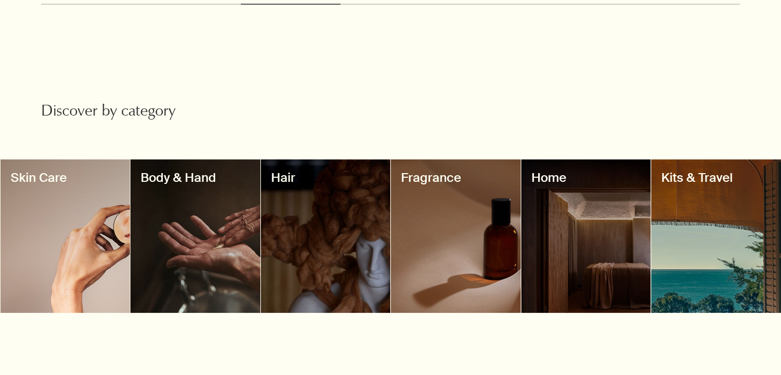
scroll to position [763, 0]
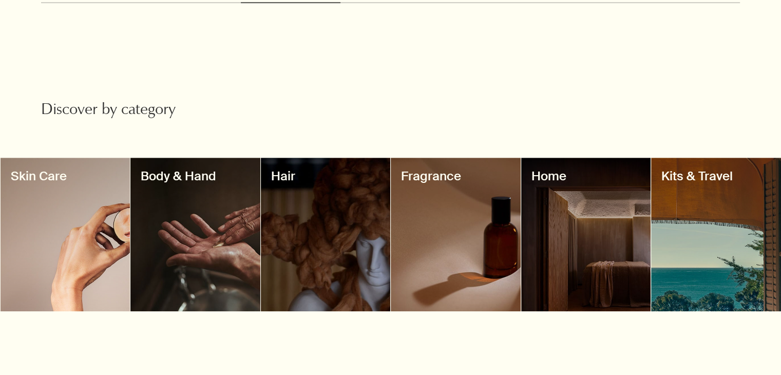
click at [546, 234] on div at bounding box center [586, 234] width 130 height 153
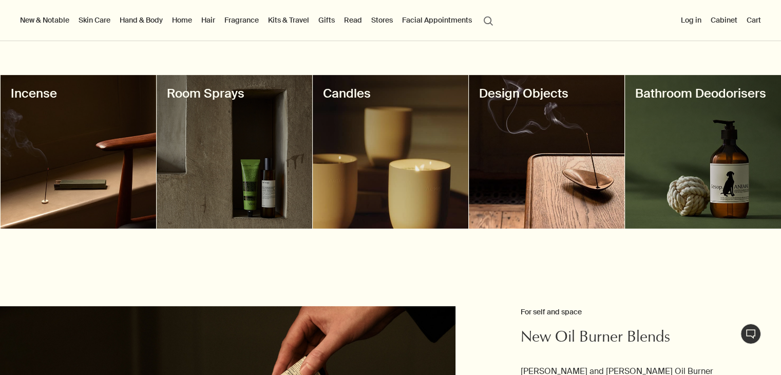
scroll to position [344, 0]
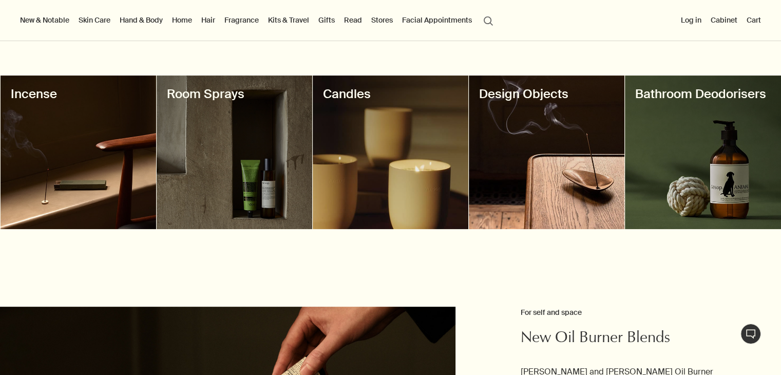
click at [53, 210] on div at bounding box center [79, 151] width 156 height 153
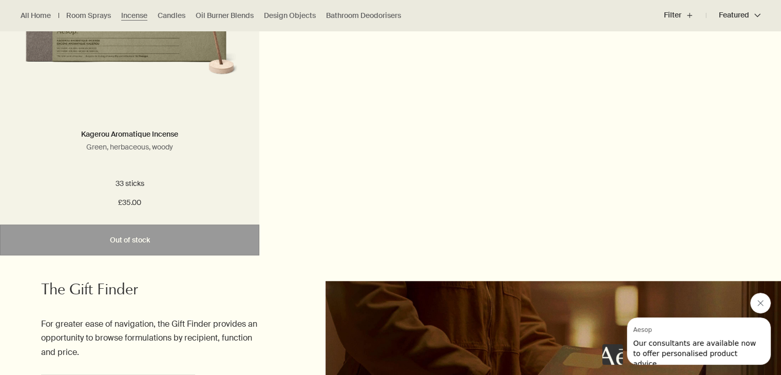
scroll to position [824, 0]
